Goal: Register for event/course

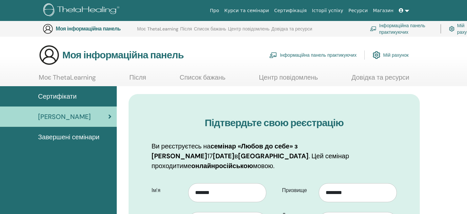
select select "***"
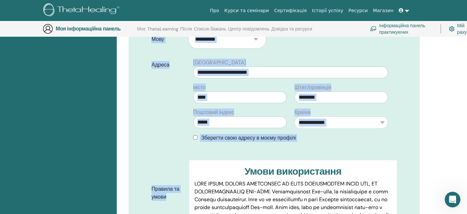
click at [50, 86] on div "Сертифікати Майбутні семінари Завершені семінари" at bounding box center [58, 199] width 117 height 649
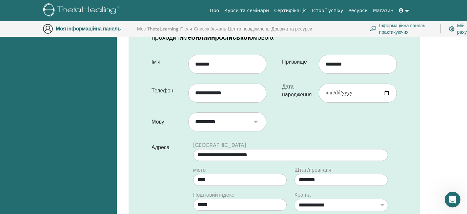
scroll to position [127, 0]
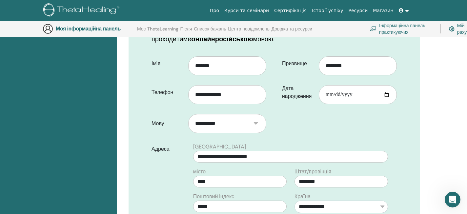
click at [257, 115] on select "**********" at bounding box center [227, 123] width 78 height 19
click at [188, 114] on select "**********" at bounding box center [227, 123] width 78 height 19
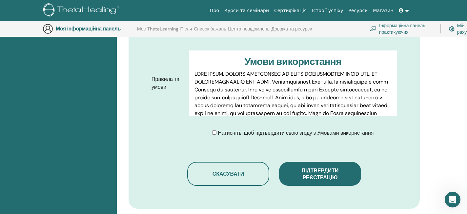
scroll to position [322, 0]
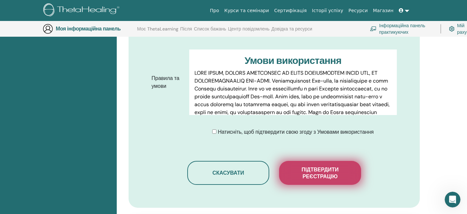
click at [328, 167] on font "Підтвердити реєстрацію" at bounding box center [320, 173] width 37 height 14
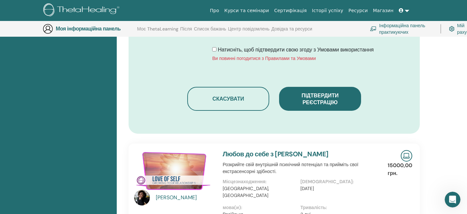
scroll to position [407, 0]
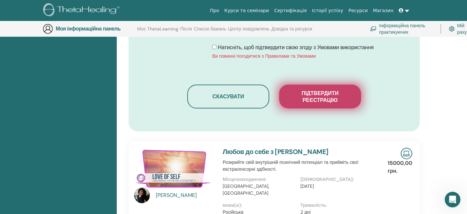
click at [333, 91] on font "Підтвердити реєстрацію" at bounding box center [320, 97] width 37 height 14
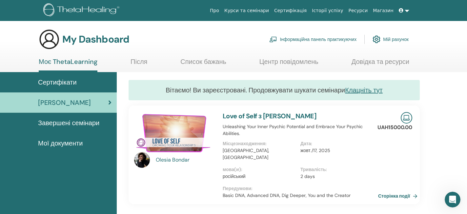
click at [329, 63] on ul "Моє ThetaLearning Після Список бажань Центр повідомлень Довідка та ресурси" at bounding box center [224, 65] width 371 height 14
click at [402, 10] on icon at bounding box center [401, 10] width 5 height 5
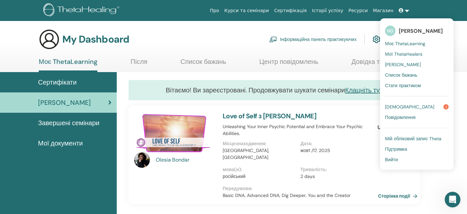
click at [234, 43] on div "My Dashboard Інформаційна панель практикуючих Мій рахунок" at bounding box center [224, 39] width 370 height 21
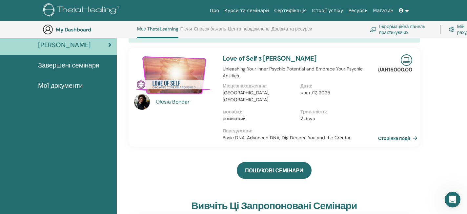
scroll to position [78, 0]
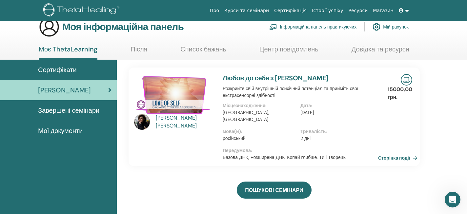
scroll to position [13, 0]
click at [390, 155] on font "Сторінка події" at bounding box center [395, 158] width 32 height 6
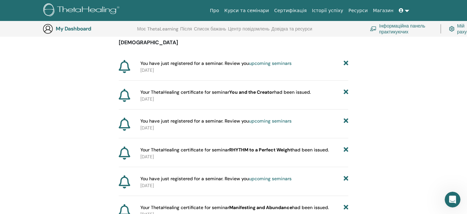
scroll to position [69, 0]
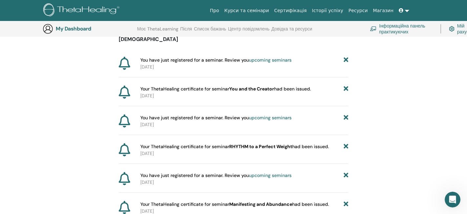
click at [247, 148] on b "RHYTHM to a Perfect Weight" at bounding box center [260, 147] width 63 height 6
click at [124, 151] on icon at bounding box center [124, 149] width 11 height 13
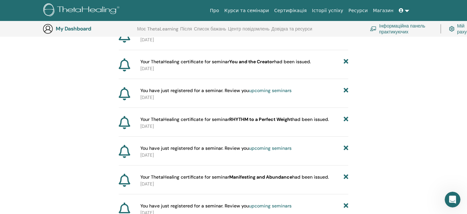
scroll to position [98, 0]
